Goal: Task Accomplishment & Management: Manage account settings

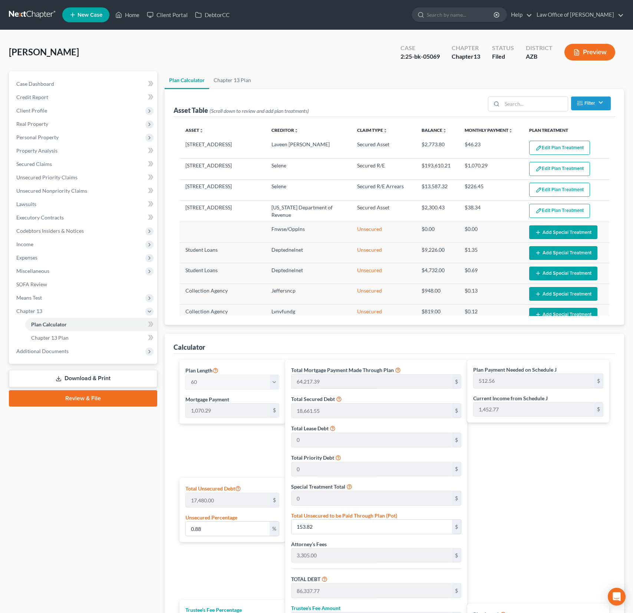
select select "59"
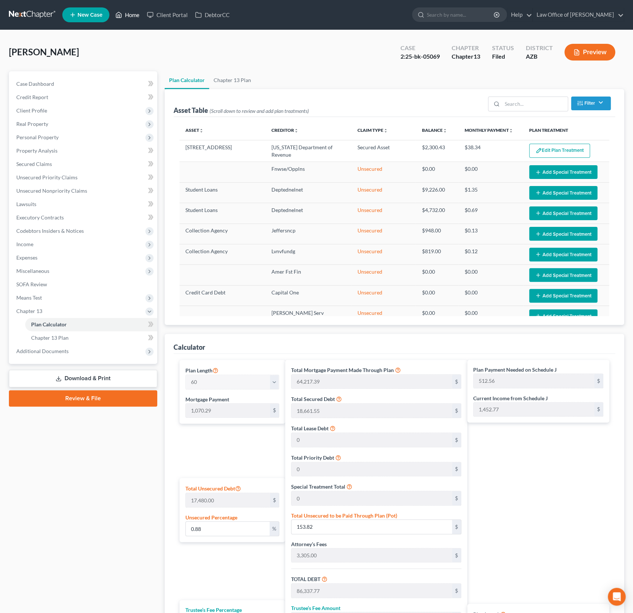
click at [130, 21] on link "Home" at bounding box center [128, 14] width 32 height 13
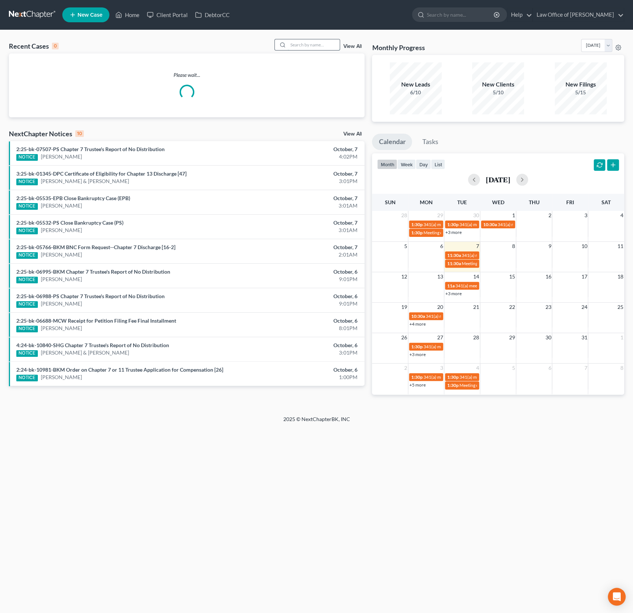
click at [311, 49] on input "search" at bounding box center [314, 44] width 52 height 11
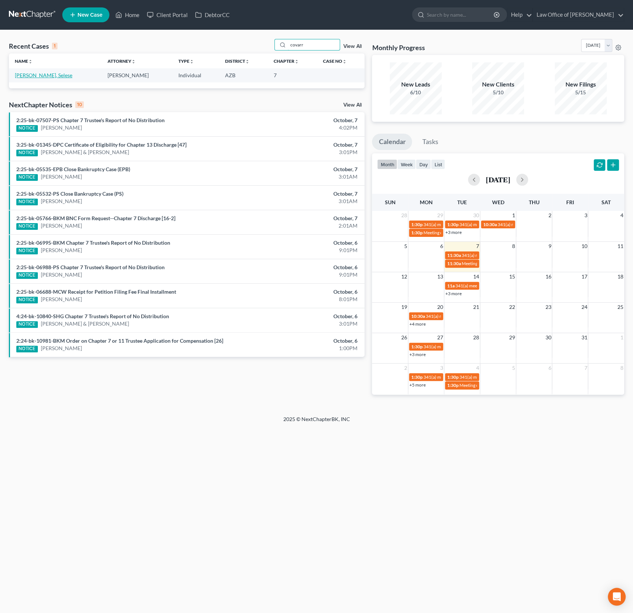
type input "covarr"
click at [34, 76] on link "Covarrubio, Selese" at bounding box center [44, 75] width 58 height 6
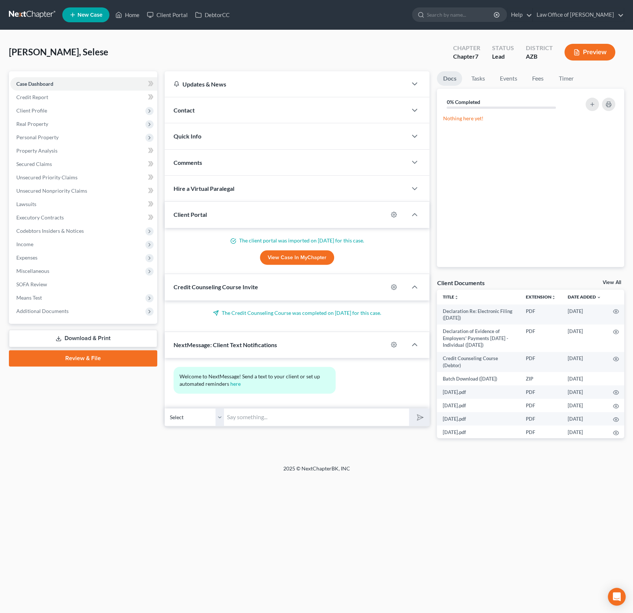
click at [132, 72] on div "Case Dashboard Payments Invoices Payments Payments Credit Report Client Profile…" at bounding box center [83, 197] width 148 height 252
click at [37, 112] on span "Client Profile" at bounding box center [31, 110] width 31 height 6
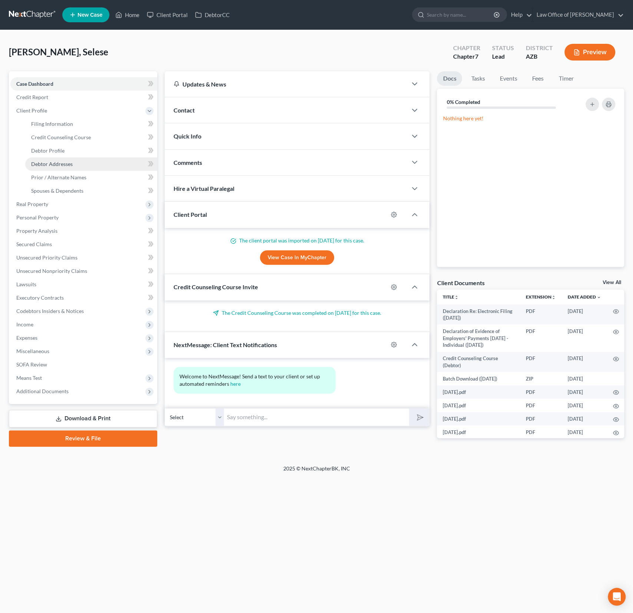
click at [58, 161] on span "Debtor Addresses" at bounding box center [52, 164] width 42 height 6
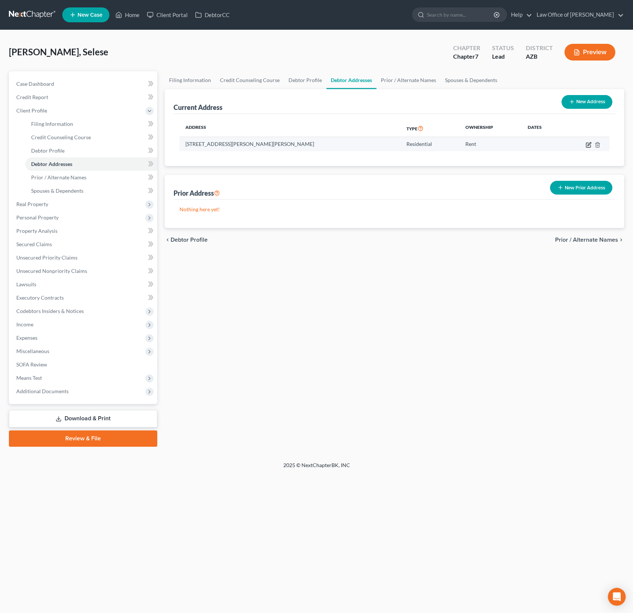
click at [590, 143] on icon "button" at bounding box center [589, 145] width 6 height 6
select select "3"
select select "0"
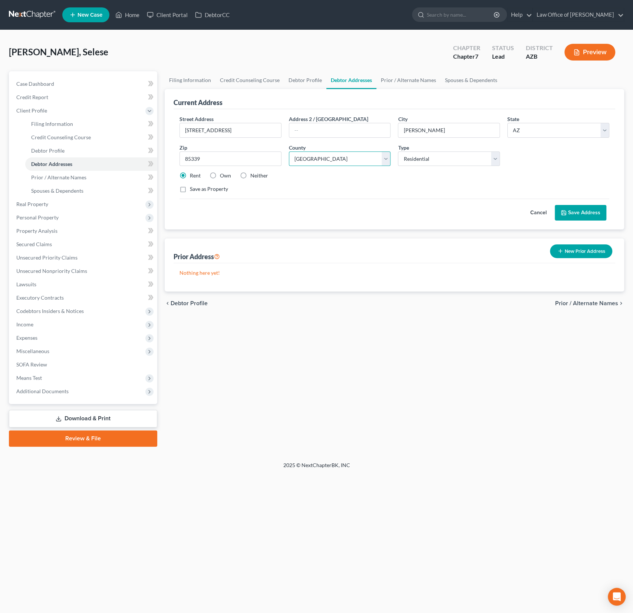
click at [359, 158] on select "County Apache County Cochise County Coconino County Gila County Graham County G…" at bounding box center [340, 158] width 102 height 15
select select "7"
click at [289, 151] on select "County Apache County Cochise County Coconino County Gila County Graham County G…" at bounding box center [340, 158] width 102 height 15
click at [584, 211] on button "Save Address" at bounding box center [581, 213] width 52 height 16
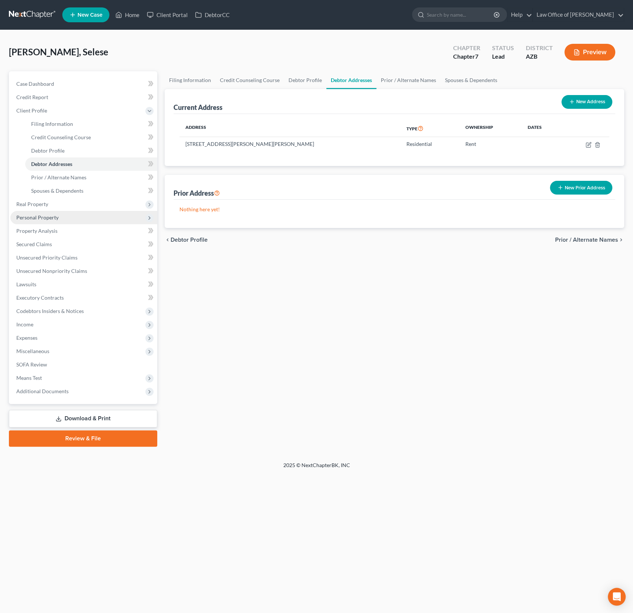
click at [52, 218] on span "Personal Property" at bounding box center [37, 217] width 42 height 6
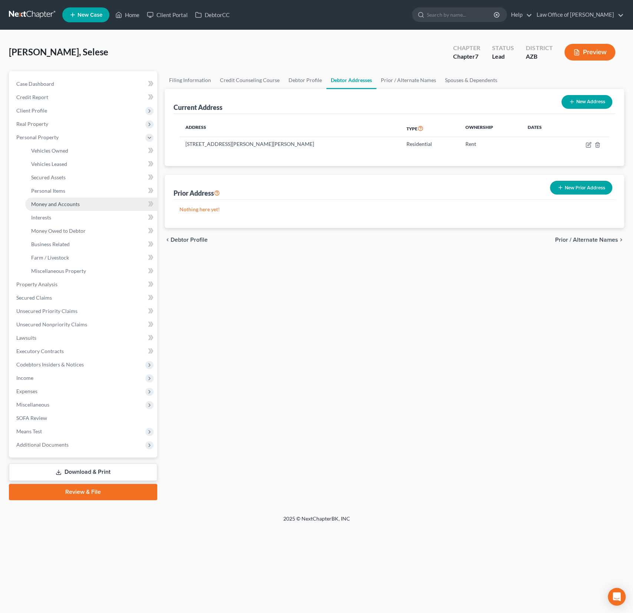
click at [70, 201] on span "Money and Accounts" at bounding box center [55, 204] width 49 height 6
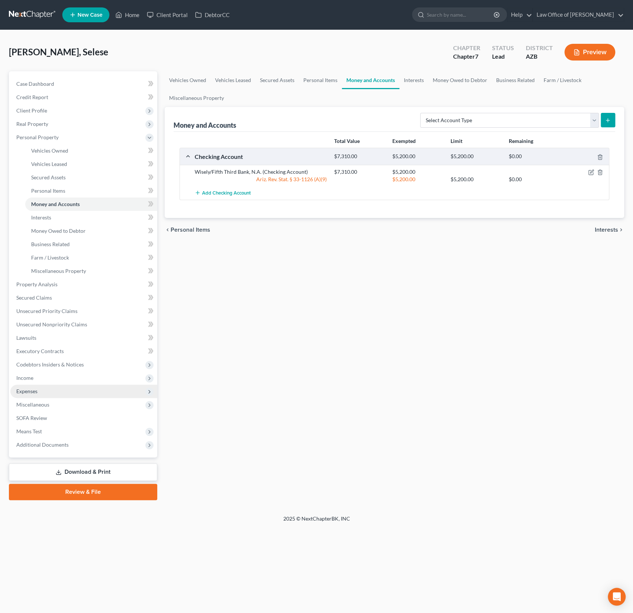
click at [27, 394] on span "Expenses" at bounding box center [83, 390] width 147 height 13
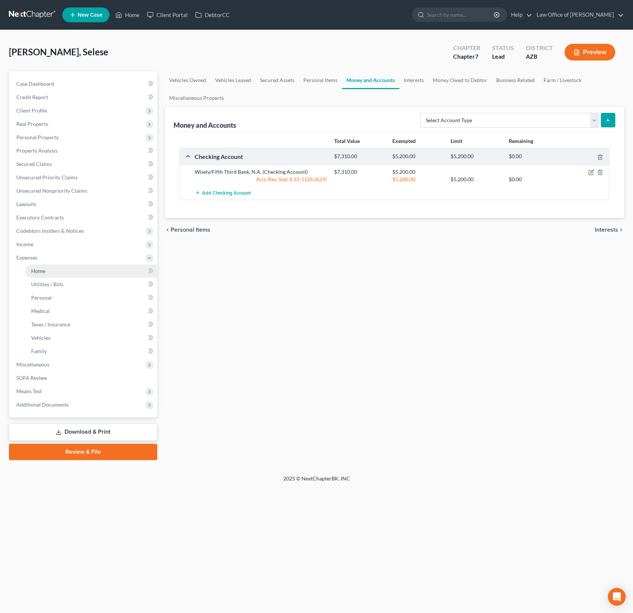
click at [45, 274] on link "Home" at bounding box center [91, 270] width 132 height 13
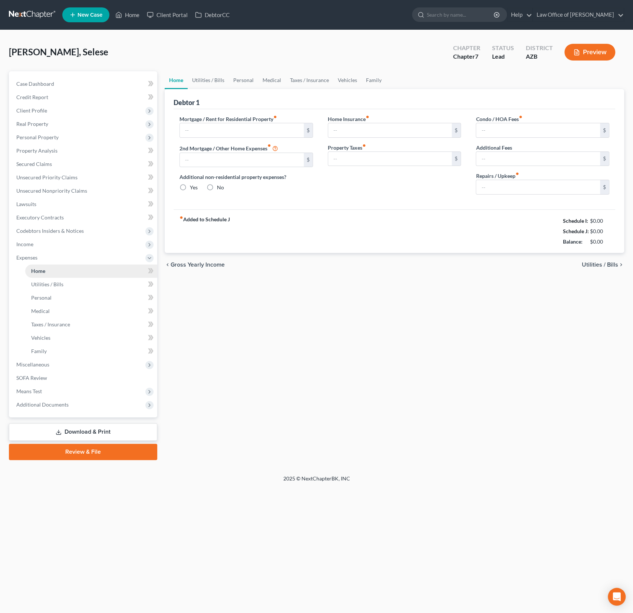
type input "400.00"
type input "0.00"
radio input "true"
type input "0.00"
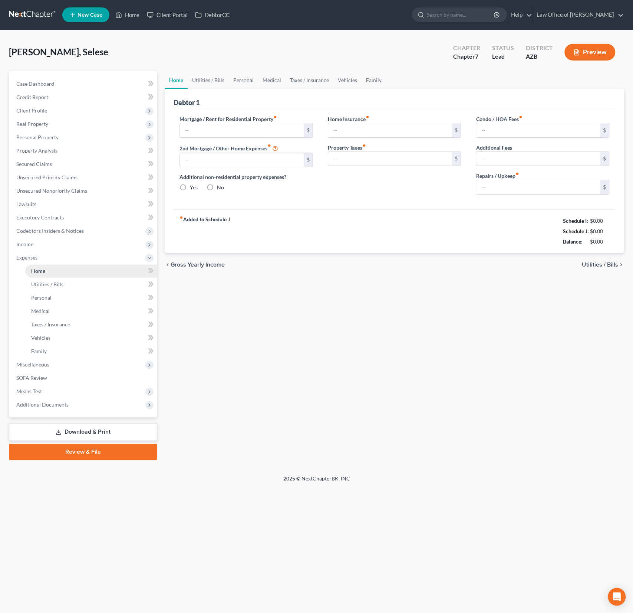
type input "0.00"
click at [208, 138] on div "Mortgage / Rent for Residential Property fiber_manual_record 400.00 $ 2nd Mortg…" at bounding box center [246, 157] width 148 height 85
drag, startPoint x: 217, startPoint y: 131, endPoint x: 179, endPoint y: 129, distance: 38.6
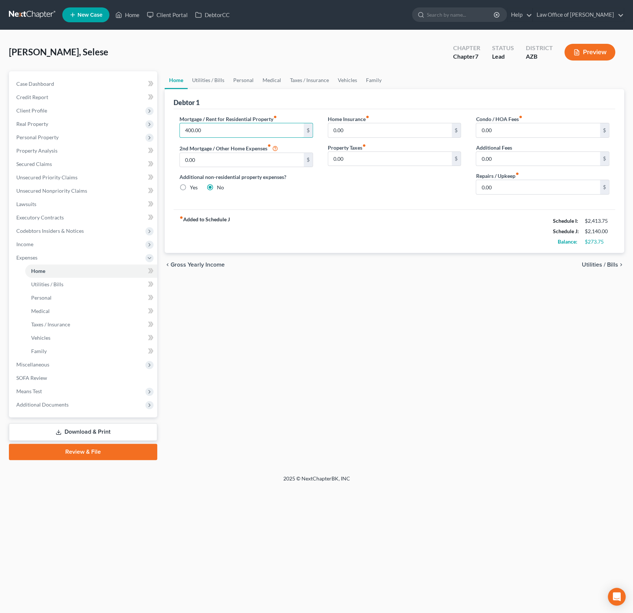
click at [179, 129] on div "Mortgage / Rent for Residential Property fiber_manual_record 400.00 $ 2nd Mortg…" at bounding box center [246, 157] width 148 height 85
drag, startPoint x: 209, startPoint y: 131, endPoint x: 183, endPoint y: 124, distance: 27.6
click at [183, 124] on input "400.00" at bounding box center [242, 130] width 124 height 14
click at [335, 271] on div "chevron_left Gross Yearly Income Utilities / Bills chevron_right" at bounding box center [395, 265] width 460 height 24
click at [210, 131] on input "1,000" at bounding box center [242, 130] width 124 height 14
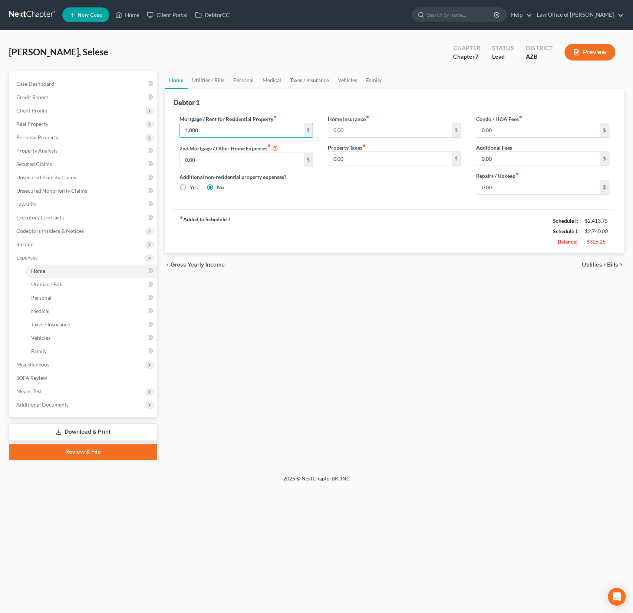
drag, startPoint x: 220, startPoint y: 130, endPoint x: 177, endPoint y: 124, distance: 43.9
click at [177, 124] on div "Mortgage / Rent for Residential Property fiber_manual_record 1,000 $ 2nd Mortga…" at bounding box center [246, 157] width 148 height 85
type input "1,200"
click at [202, 85] on link "Utilities / Bills" at bounding box center [208, 80] width 41 height 18
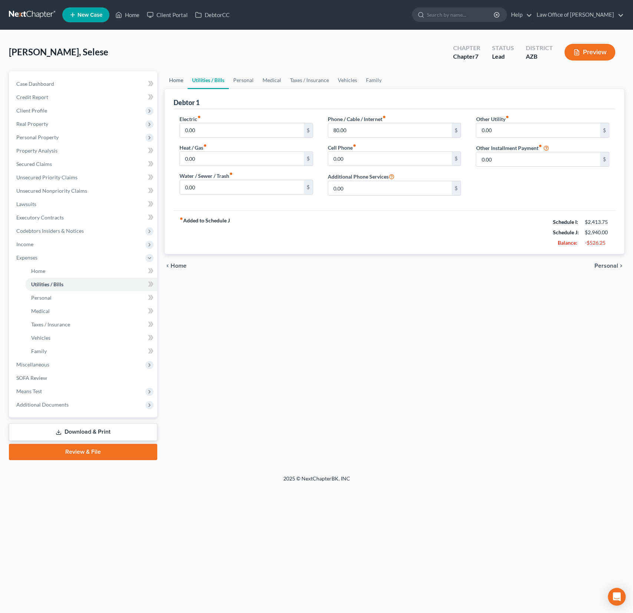
click at [177, 83] on link "Home" at bounding box center [176, 80] width 23 height 18
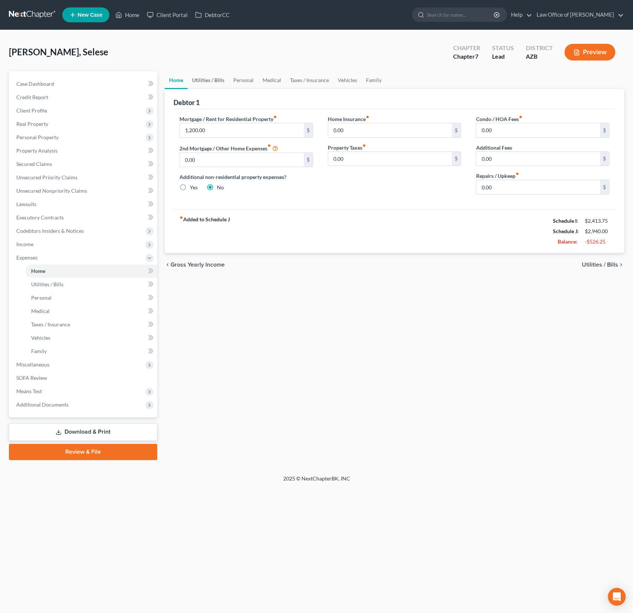
click at [202, 83] on link "Utilities / Bills" at bounding box center [208, 80] width 41 height 18
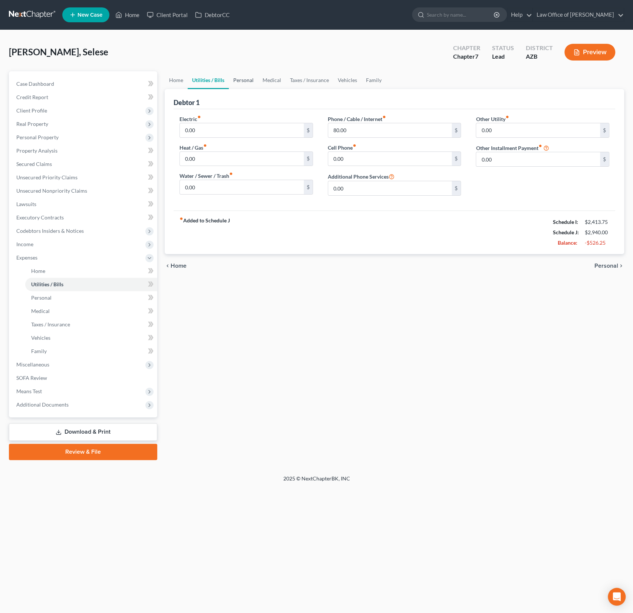
click at [241, 82] on link "Personal" at bounding box center [243, 80] width 29 height 18
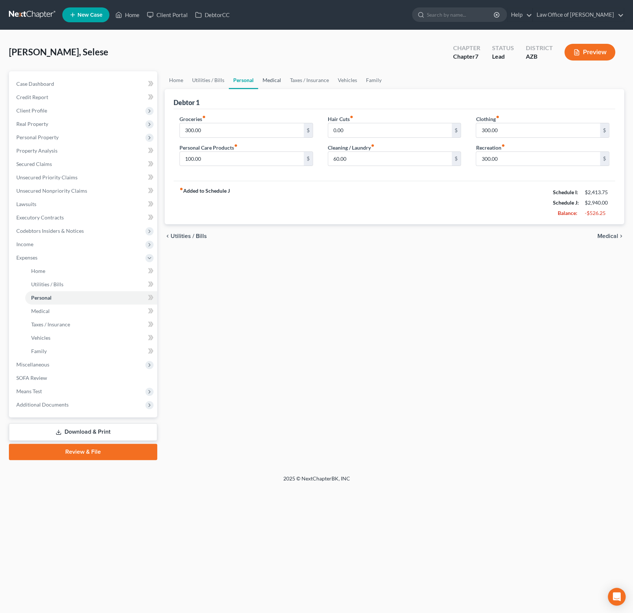
click at [268, 81] on link "Medical" at bounding box center [271, 80] width 27 height 18
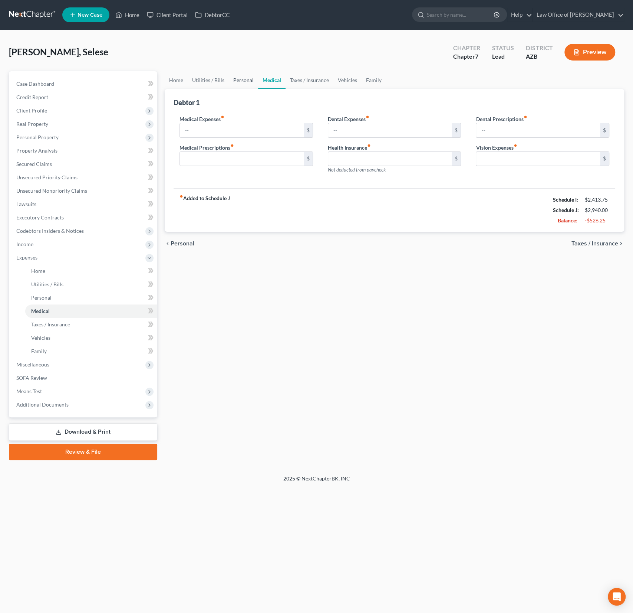
click at [236, 82] on link "Personal" at bounding box center [243, 80] width 29 height 18
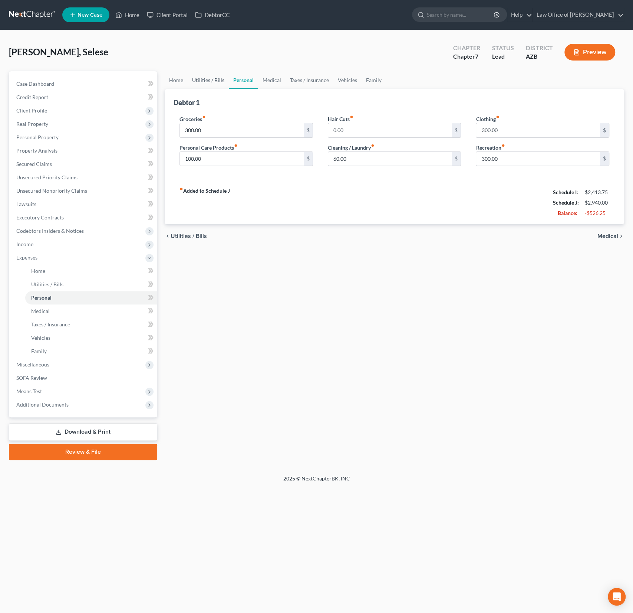
click at [215, 82] on link "Utilities / Bills" at bounding box center [208, 80] width 41 height 18
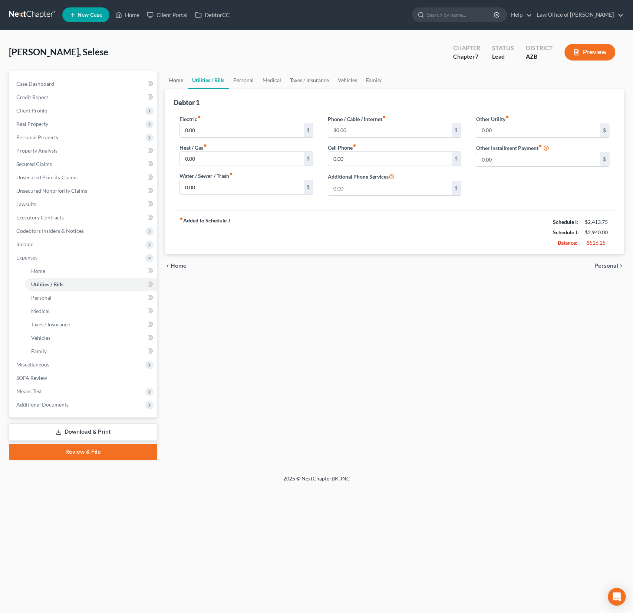
click at [173, 84] on link "Home" at bounding box center [176, 80] width 23 height 18
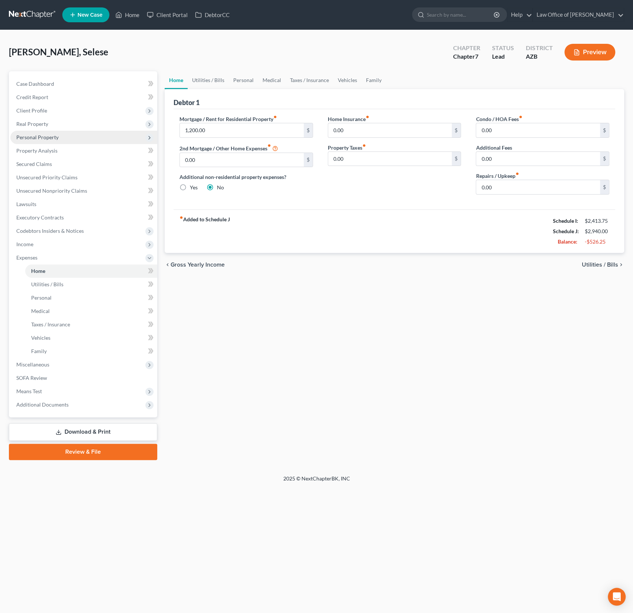
click at [49, 139] on span "Personal Property" at bounding box center [37, 137] width 42 height 6
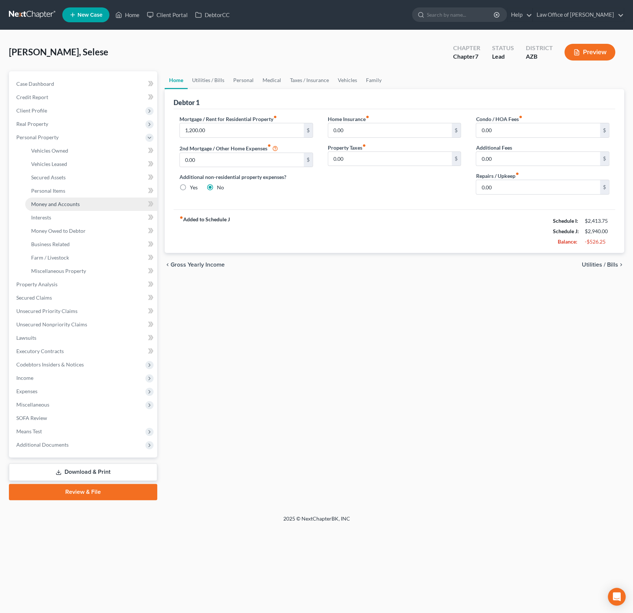
click at [63, 206] on span "Money and Accounts" at bounding box center [55, 204] width 49 height 6
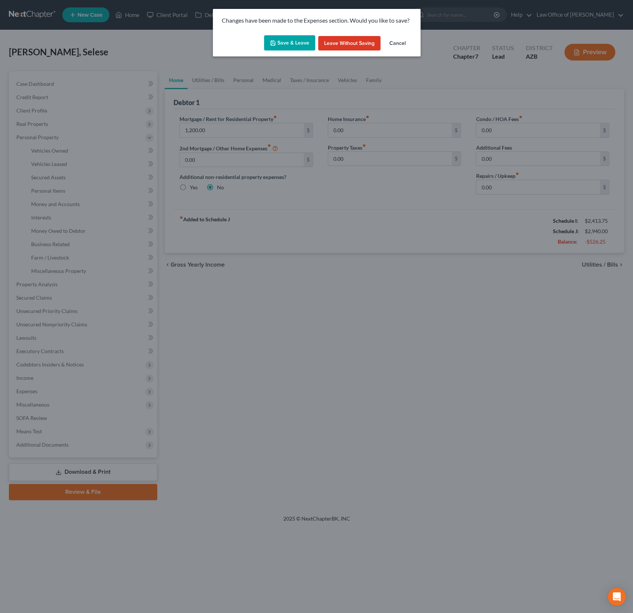
click at [285, 45] on button "Save & Leave" at bounding box center [289, 43] width 51 height 16
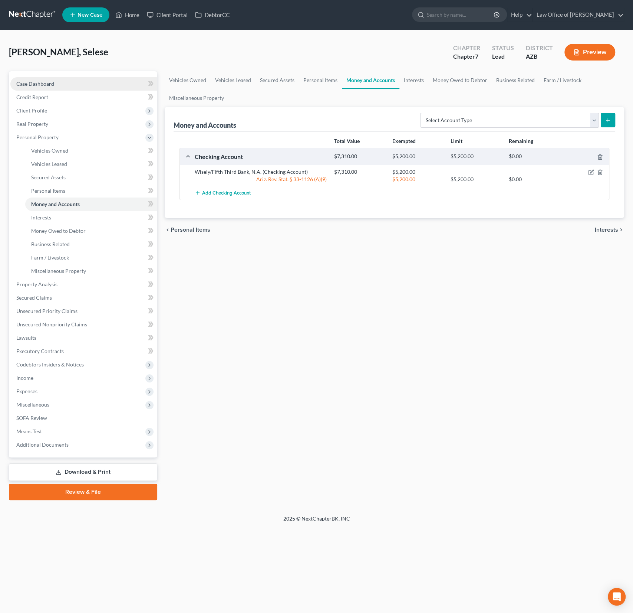
click at [43, 86] on span "Case Dashboard" at bounding box center [35, 84] width 38 height 6
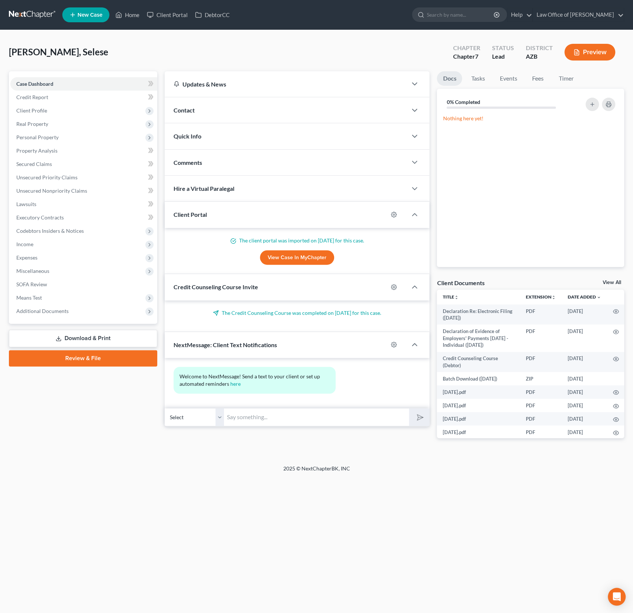
click at [219, 164] on div "Comments" at bounding box center [286, 163] width 243 height 26
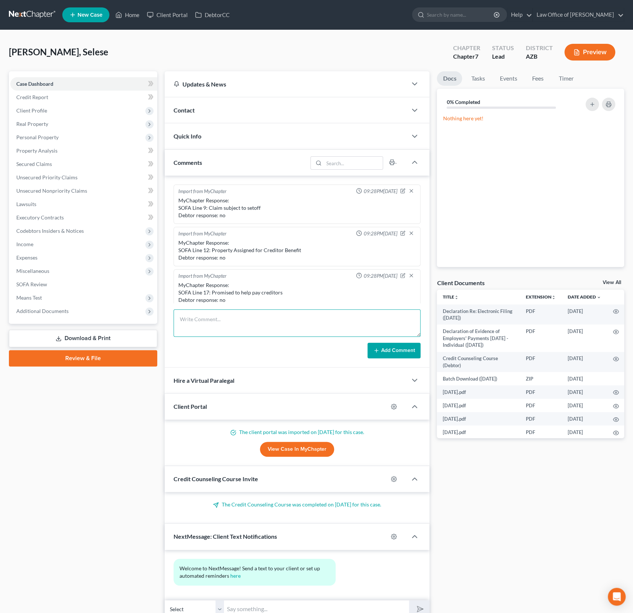
click at [200, 317] on textarea at bounding box center [298, 322] width 248 height 27
type textarea "Started phone signing appointment and decided to postpone for 2-3 months as cli…"
click at [399, 350] on button "Add Comment" at bounding box center [394, 351] width 53 height 16
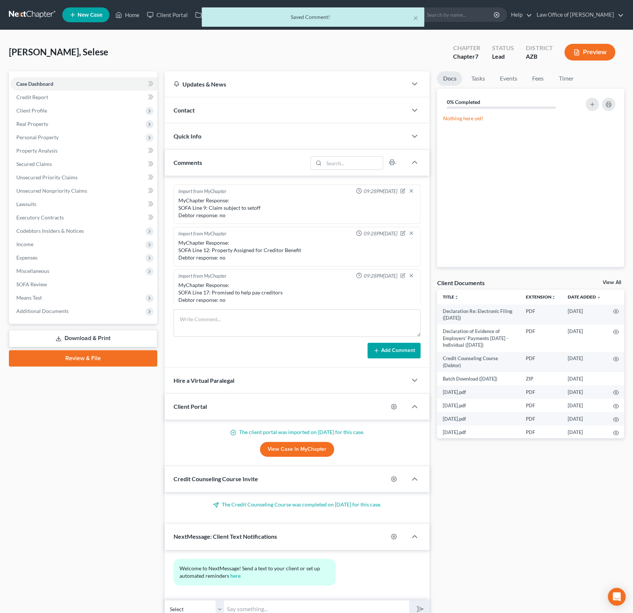
scroll to position [173, 0]
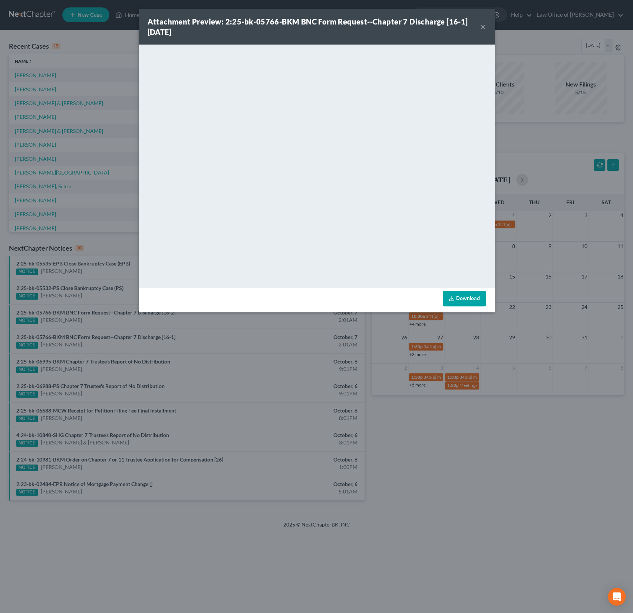
click at [483, 29] on button "×" at bounding box center [483, 26] width 5 height 9
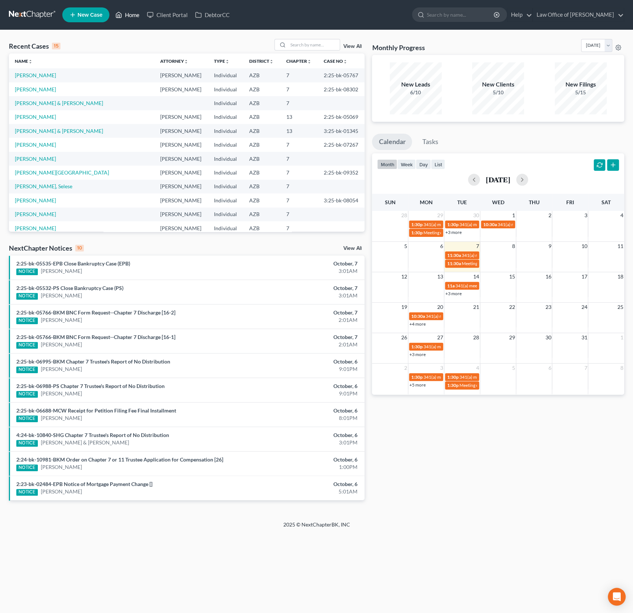
click at [136, 16] on link "Home" at bounding box center [128, 14] width 32 height 13
click at [306, 48] on input "search" at bounding box center [314, 44] width 52 height 11
type input "mathis"
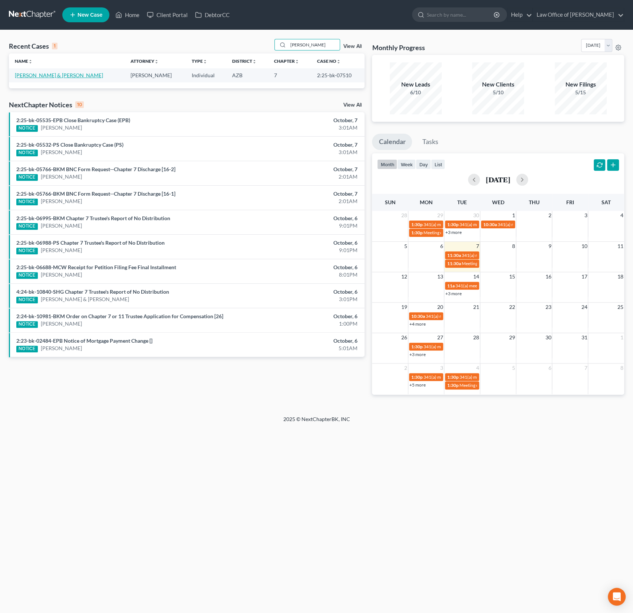
click at [58, 74] on link "Mathis, Chauncy & Makenzie" at bounding box center [59, 75] width 88 height 6
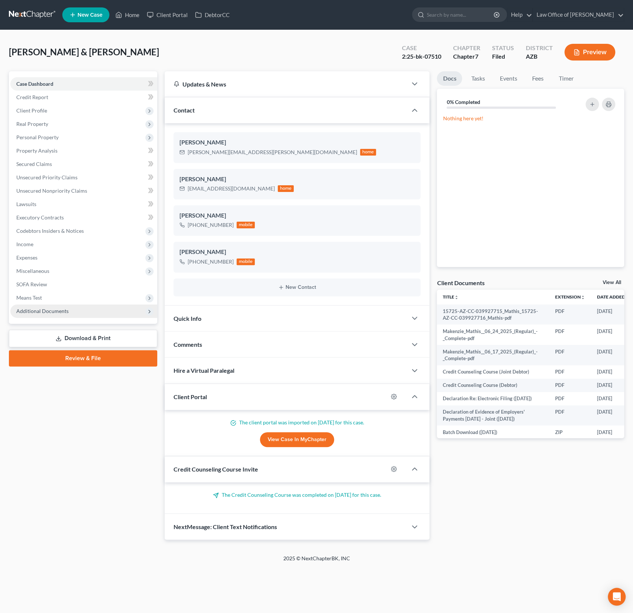
click at [59, 308] on span "Additional Documents" at bounding box center [42, 311] width 52 height 6
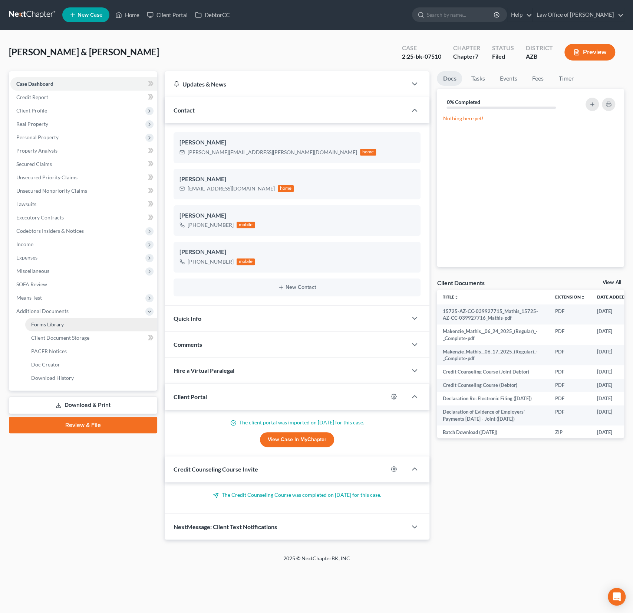
click at [52, 326] on span "Forms Library" at bounding box center [47, 324] width 33 height 6
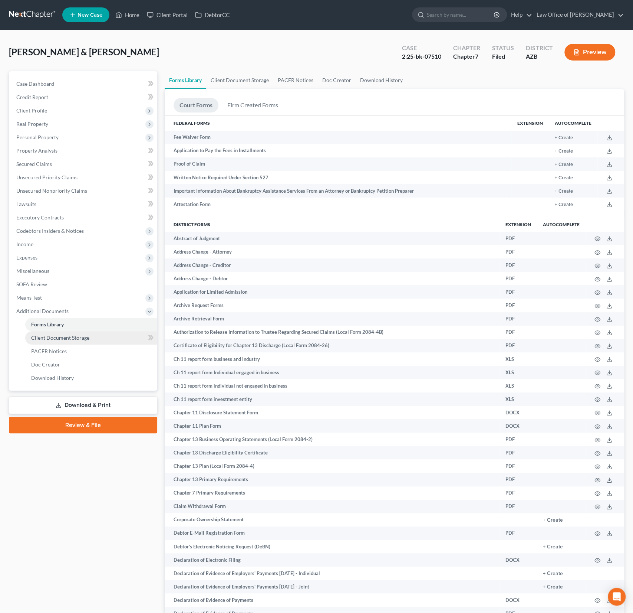
click at [51, 332] on link "Client Document Storage" at bounding box center [91, 337] width 132 height 13
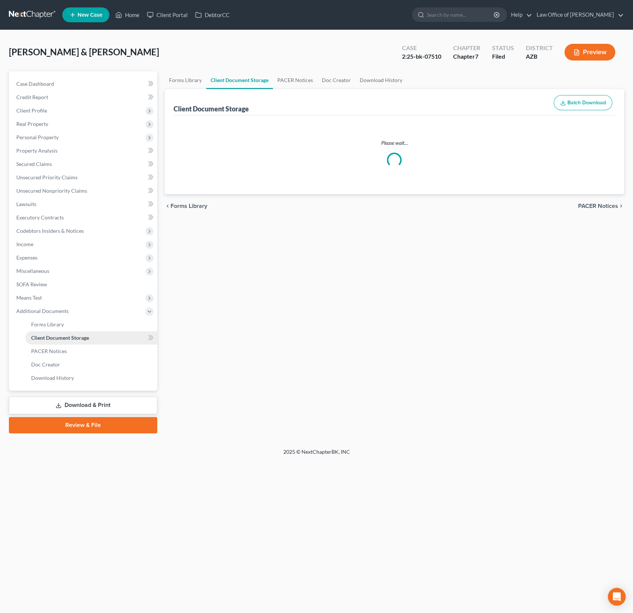
select select "18"
select select "14"
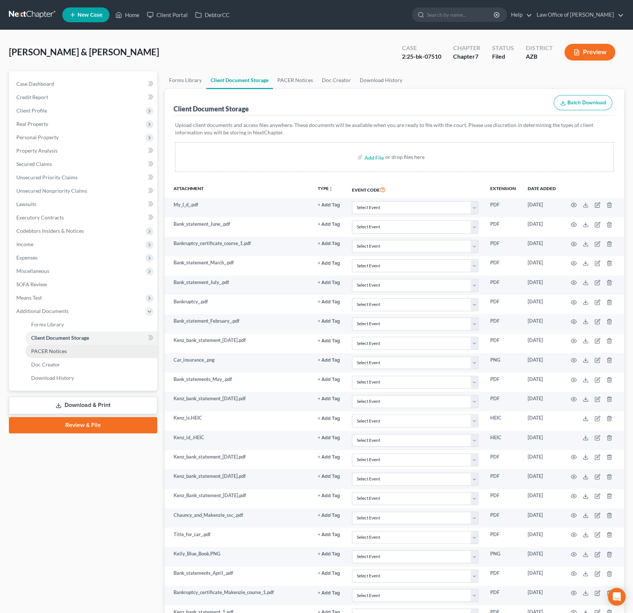
click at [46, 350] on span "PACER Notices" at bounding box center [49, 351] width 36 height 6
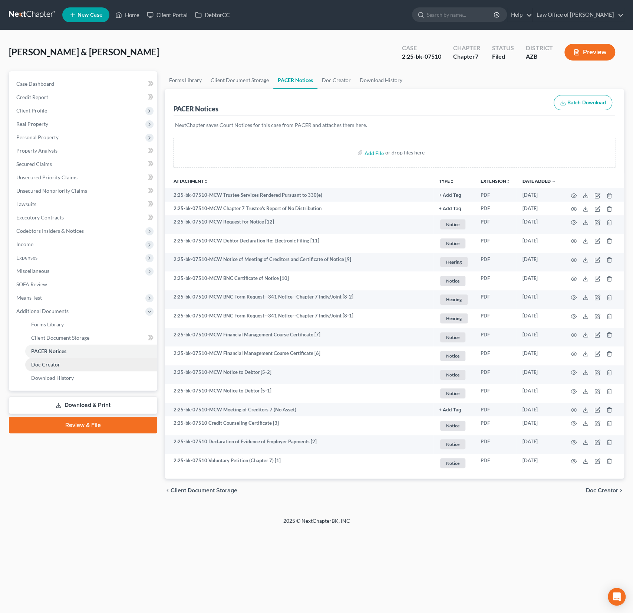
click at [41, 363] on span "Doc Creator" at bounding box center [45, 364] width 29 height 6
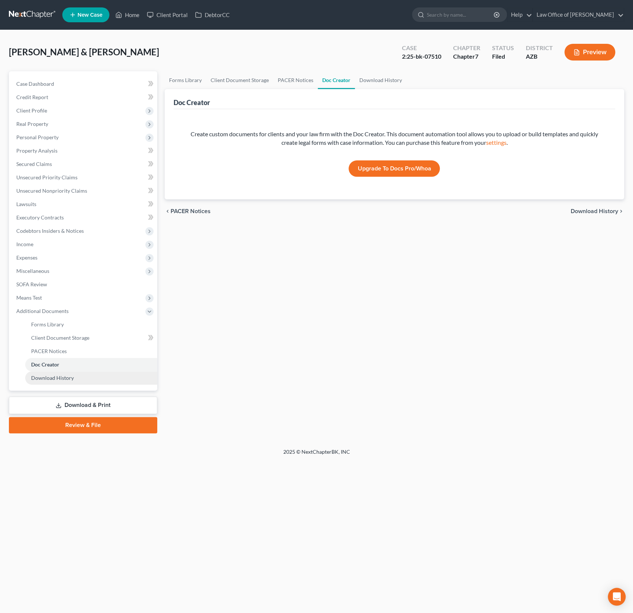
click at [40, 373] on link "Download History" at bounding box center [91, 377] width 132 height 13
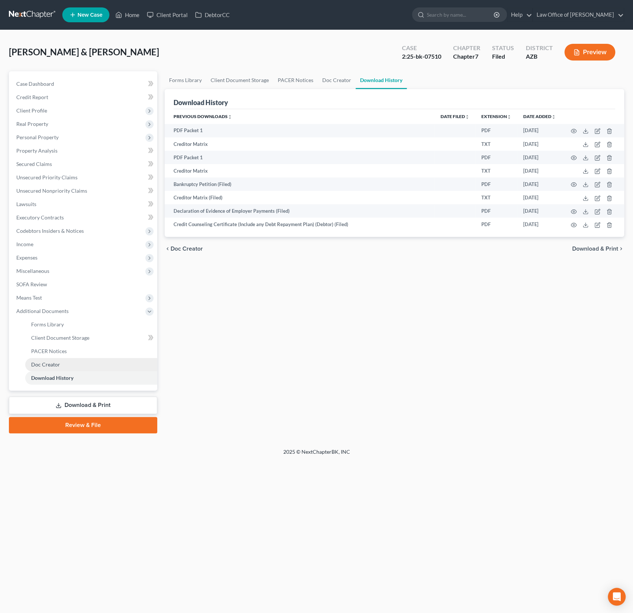
click at [42, 364] on span "Doc Creator" at bounding box center [45, 364] width 29 height 6
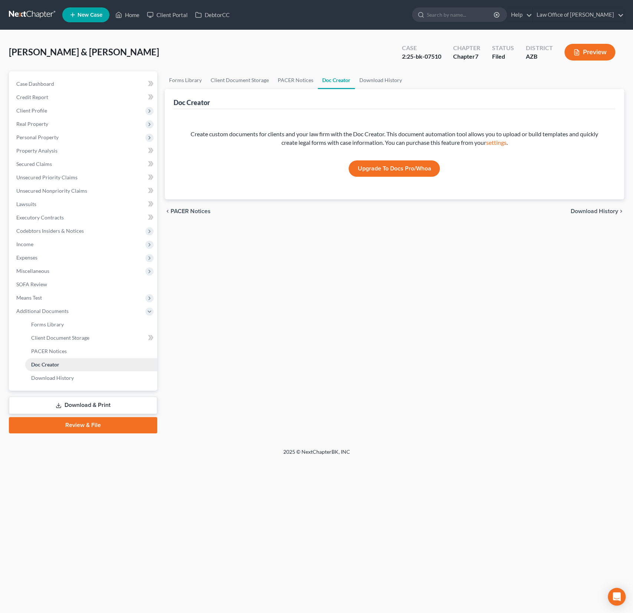
click at [42, 358] on link "Doc Creator" at bounding box center [91, 364] width 132 height 13
click at [43, 351] on span "PACER Notices" at bounding box center [49, 351] width 36 height 6
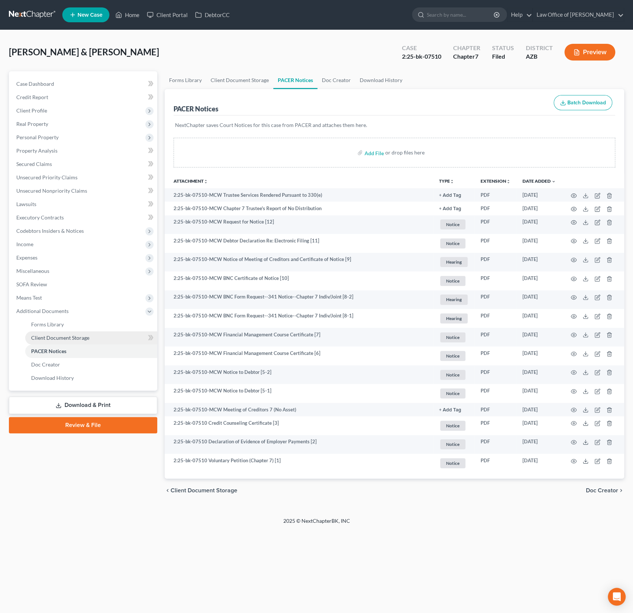
click at [50, 333] on link "Client Document Storage" at bounding box center [91, 337] width 132 height 13
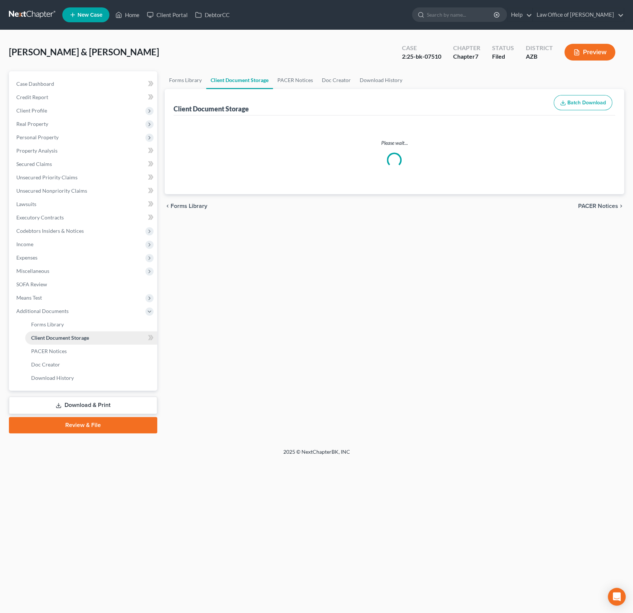
select select "18"
select select "14"
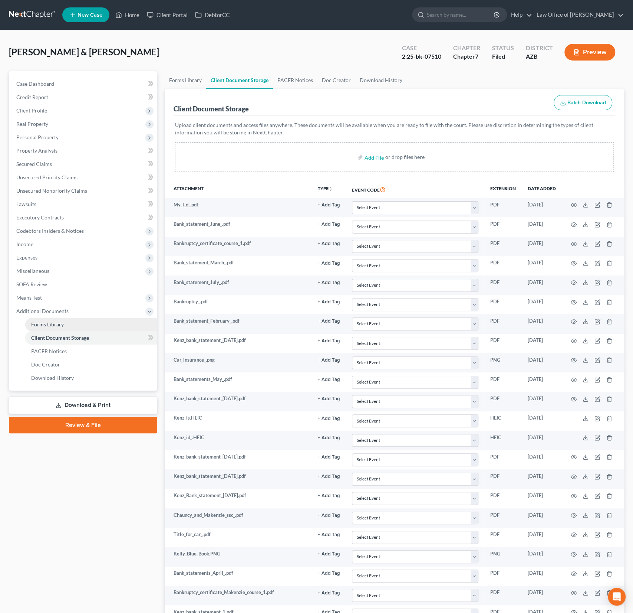
click at [51, 322] on span "Forms Library" at bounding box center [47, 324] width 33 height 6
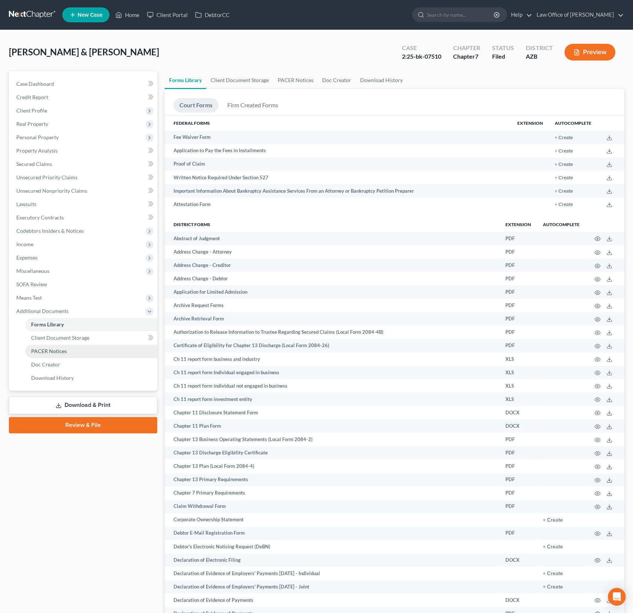
click at [53, 350] on span "PACER Notices" at bounding box center [49, 351] width 36 height 6
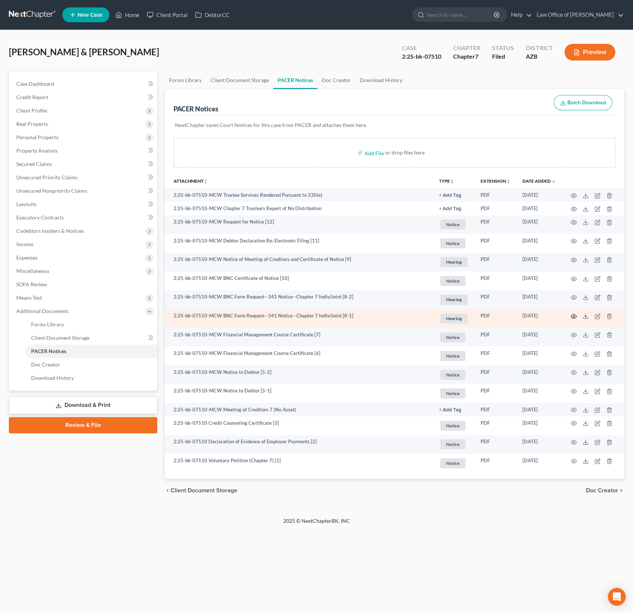
click at [575, 317] on icon "button" at bounding box center [574, 316] width 6 height 6
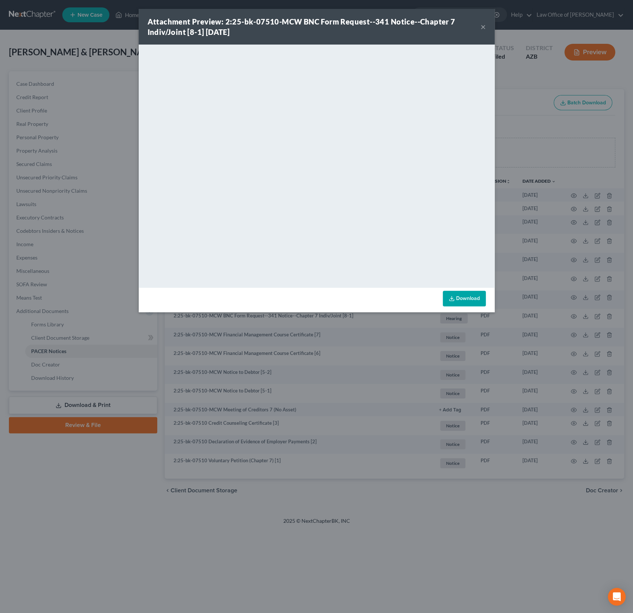
click at [483, 28] on button "×" at bounding box center [483, 26] width 5 height 9
